Goal: Information Seeking & Learning: Check status

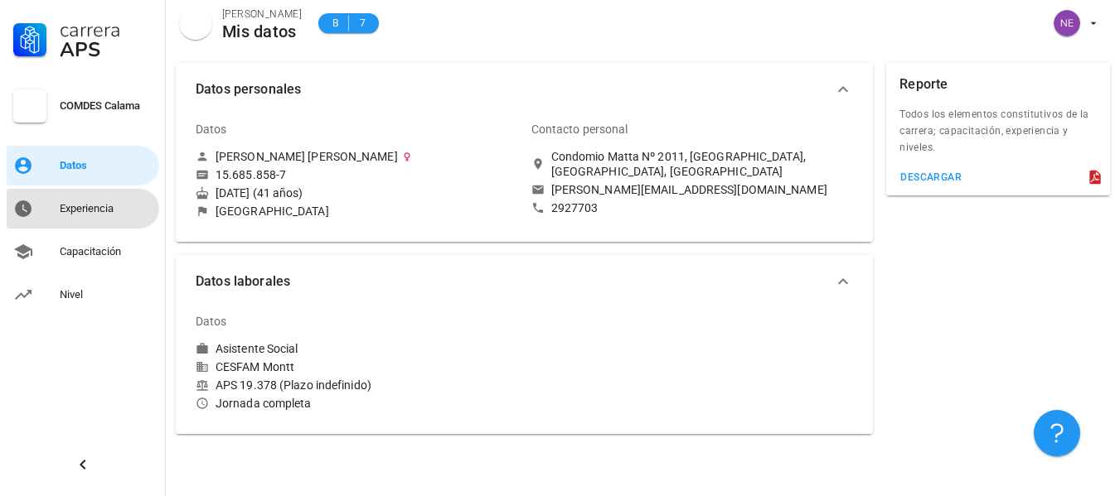
click at [70, 208] on div "Experiencia" at bounding box center [106, 208] width 93 height 13
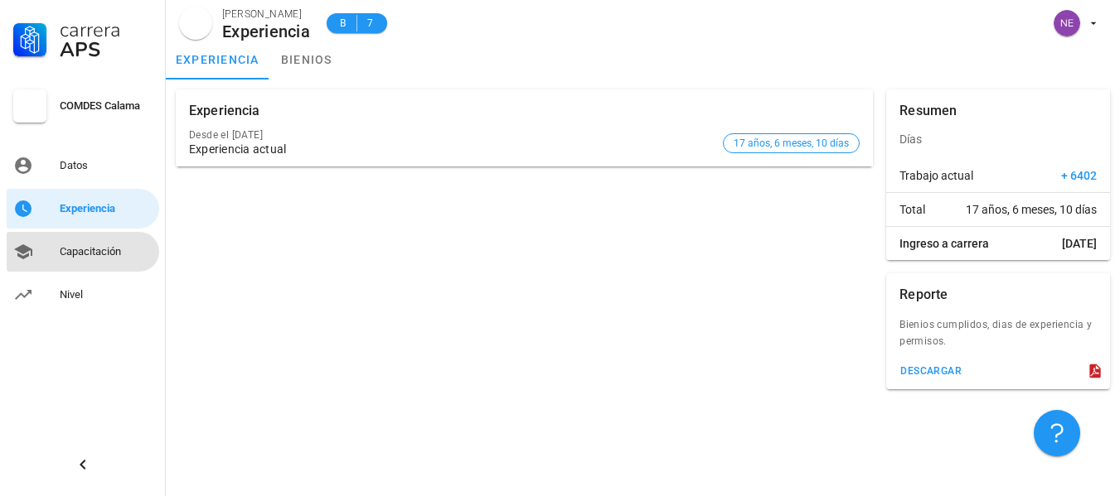
click at [87, 254] on div "Capacitación" at bounding box center [106, 251] width 93 height 13
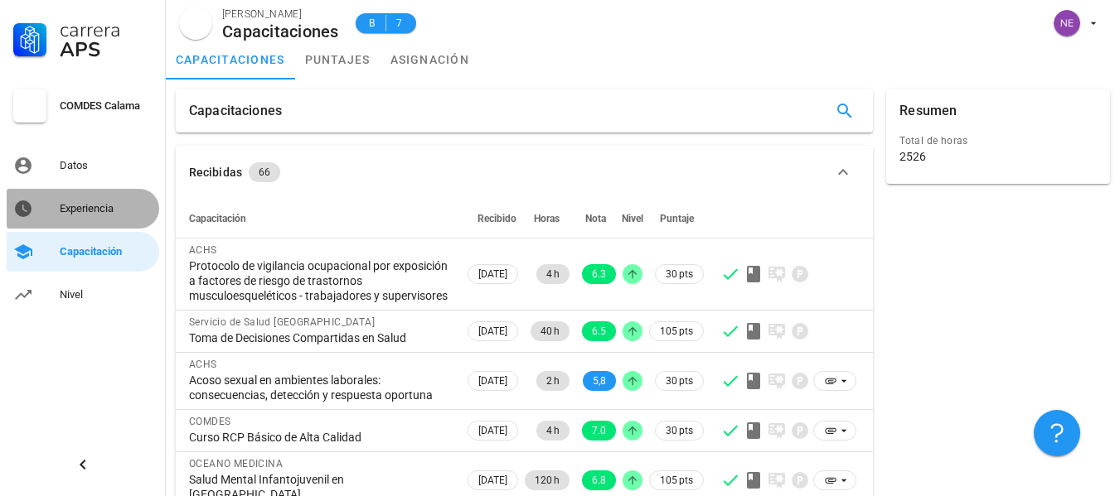
click at [68, 211] on div "Experiencia" at bounding box center [106, 208] width 93 height 13
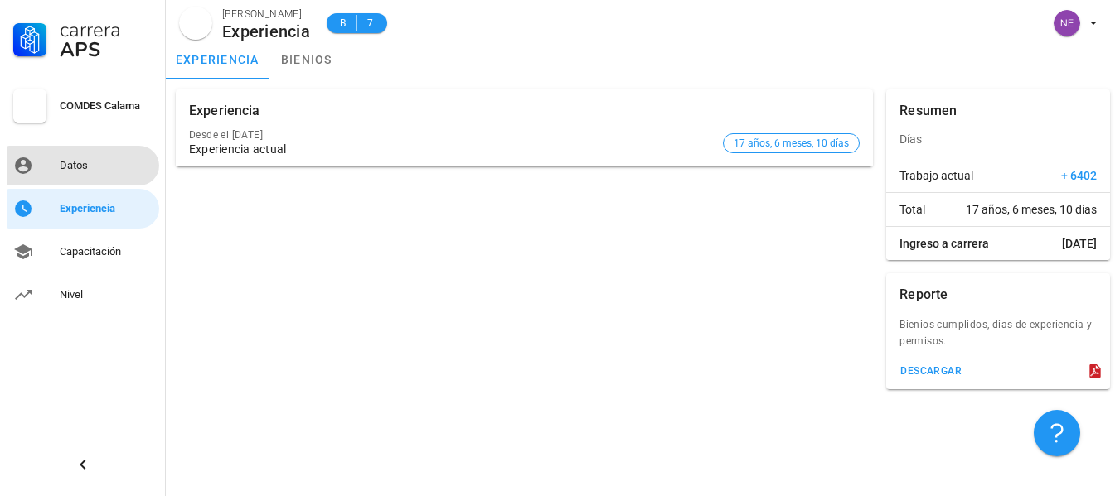
click at [73, 167] on div "Datos" at bounding box center [106, 165] width 93 height 13
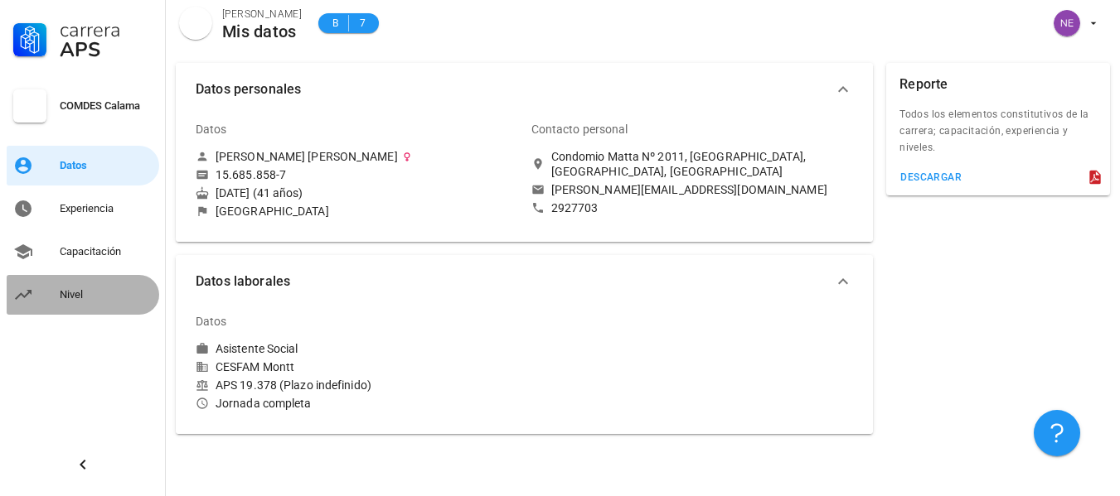
click at [70, 296] on div "Nivel" at bounding box center [106, 294] width 93 height 13
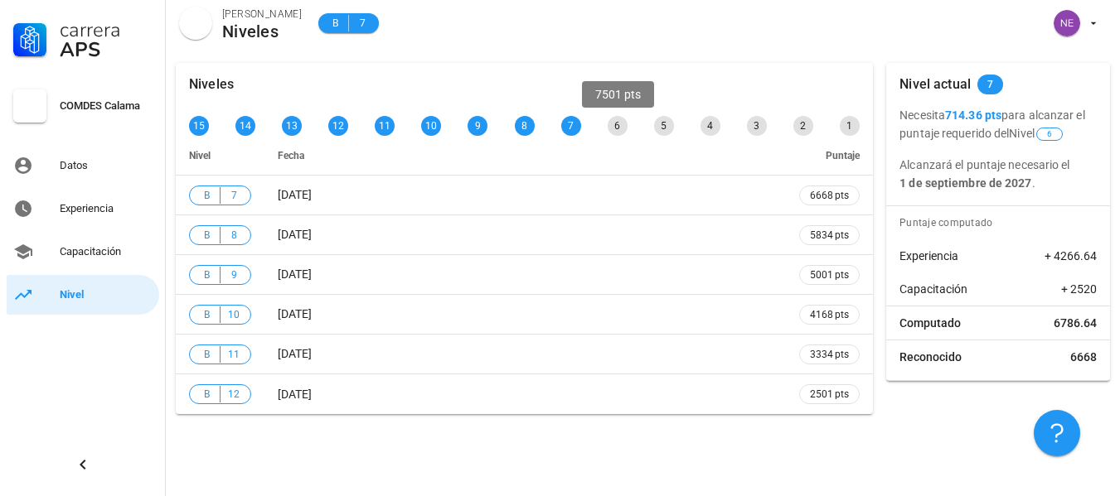
click at [613, 126] on div "6" at bounding box center [618, 126] width 20 height 20
click at [1044, 186] on p "Alcanzará el puntaje necesario el 1 de septiembre de 2027 ." at bounding box center [997, 174] width 197 height 36
click at [1063, 133] on span "6" at bounding box center [1049, 134] width 27 height 13
